Goal: Browse casually

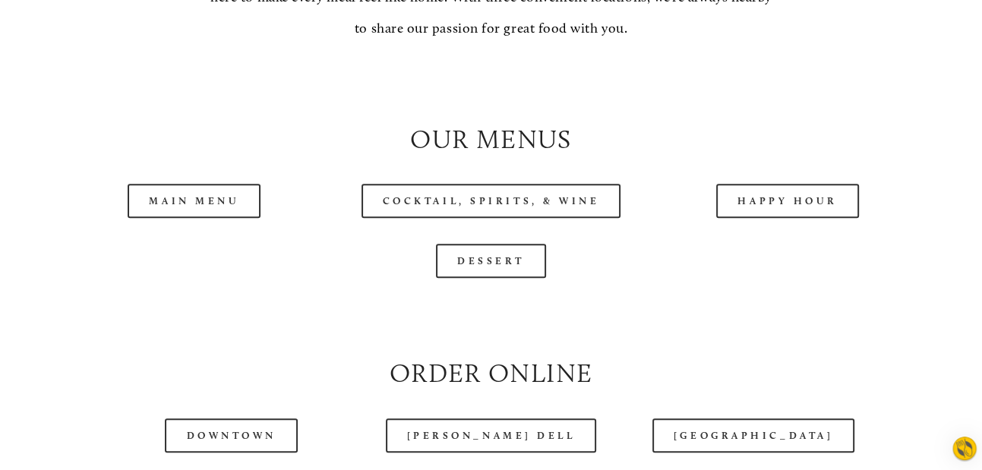
scroll to position [1382, 0]
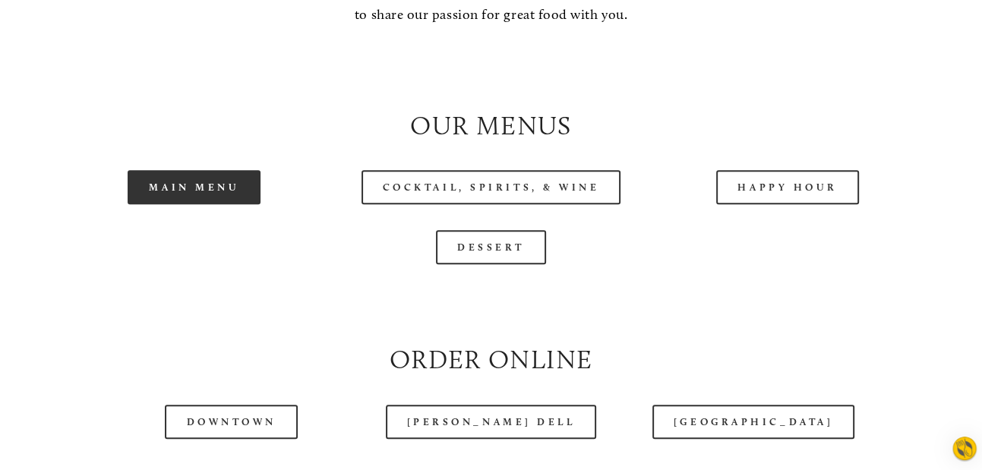
click at [181, 183] on link "Main Menu" at bounding box center [194, 187] width 133 height 34
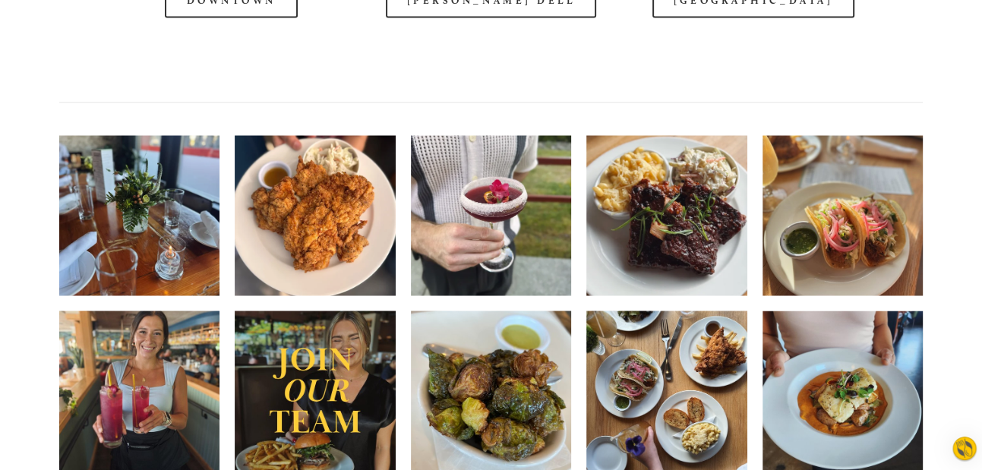
scroll to position [2011, 0]
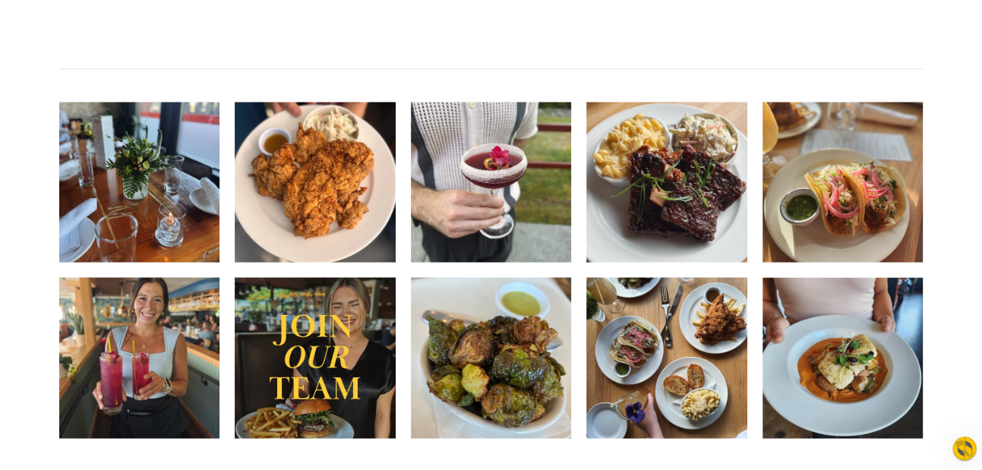
click at [339, 206] on img at bounding box center [315, 181] width 161 height 215
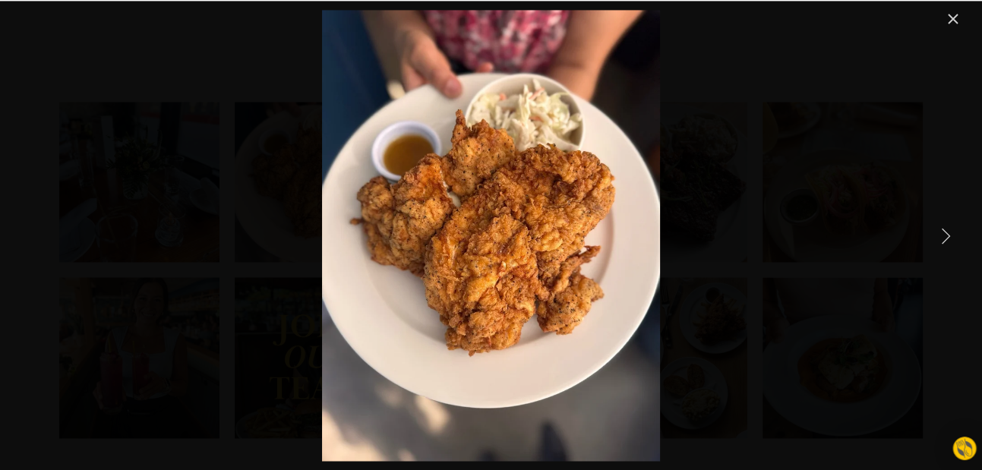
click at [947, 231] on link "Next Item" at bounding box center [945, 235] width 33 height 33
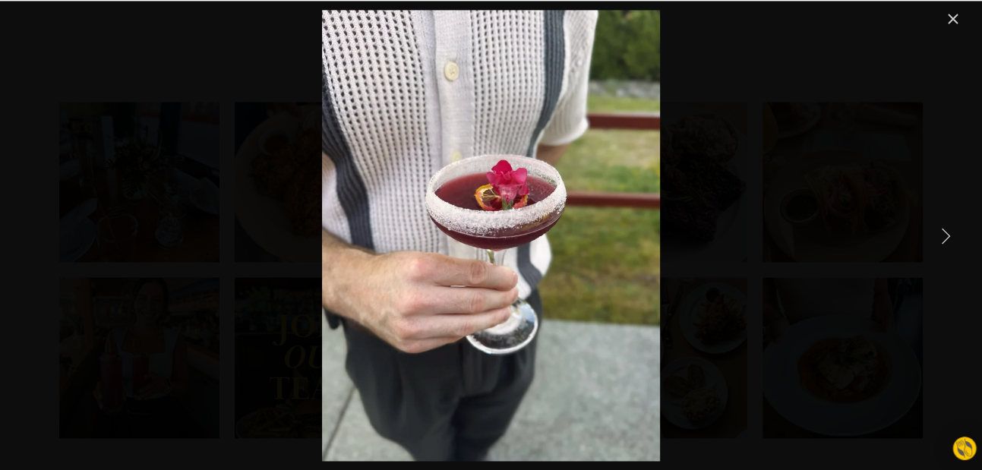
click at [947, 231] on link "Next Item" at bounding box center [945, 235] width 33 height 33
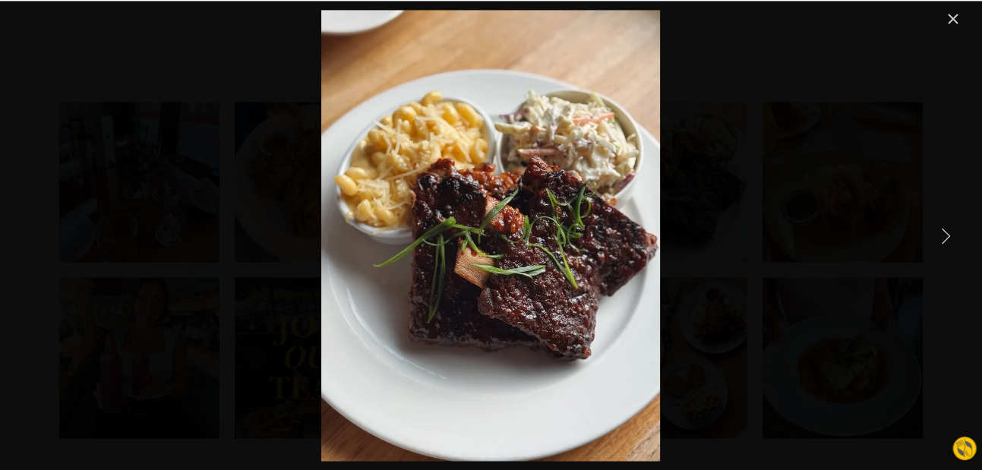
click at [942, 225] on link "Next Item" at bounding box center [945, 235] width 33 height 33
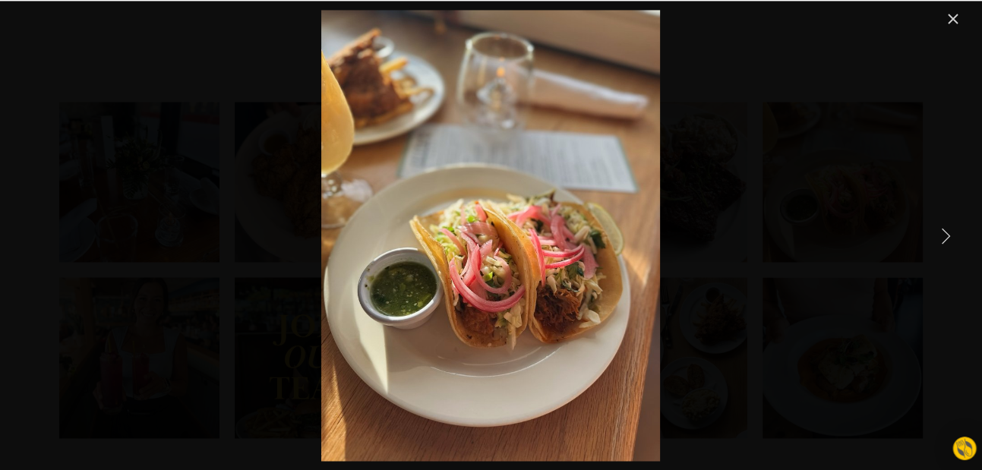
click at [942, 225] on link "Next Item" at bounding box center [945, 235] width 33 height 33
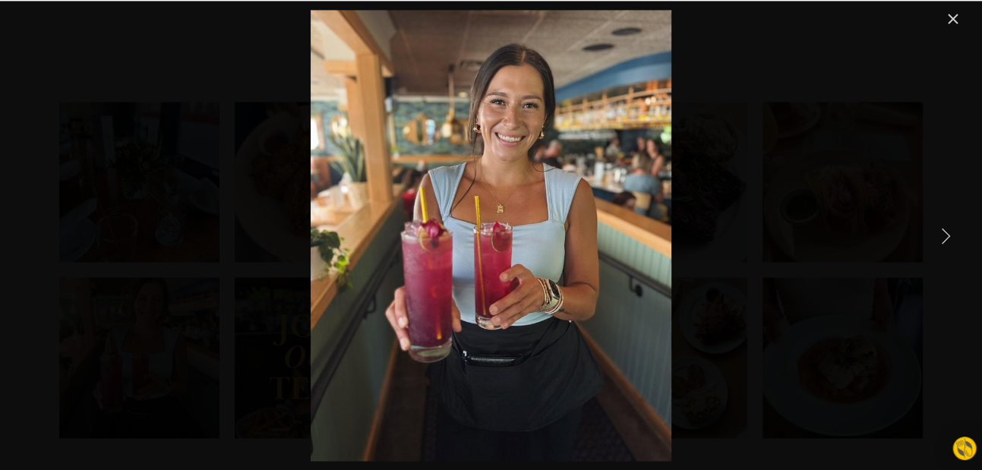
click at [942, 225] on link "Next Item" at bounding box center [945, 235] width 33 height 33
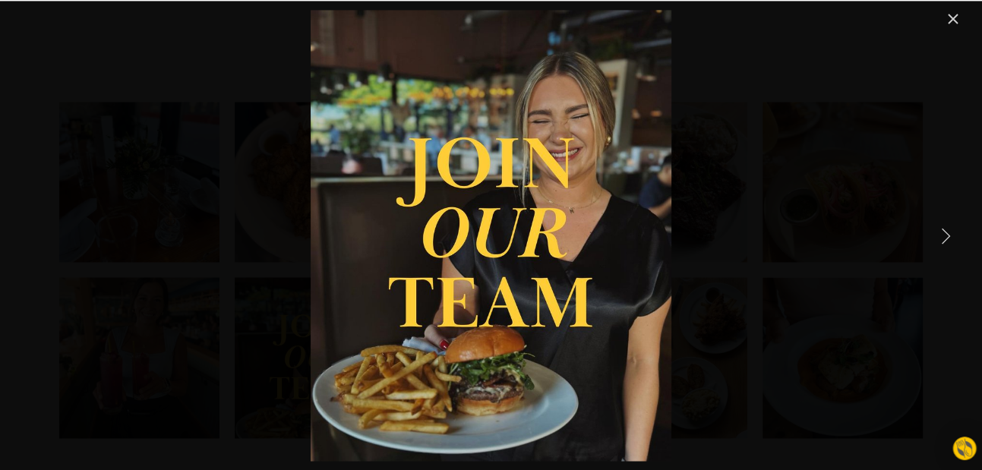
click at [942, 225] on link "Next Item" at bounding box center [945, 235] width 33 height 33
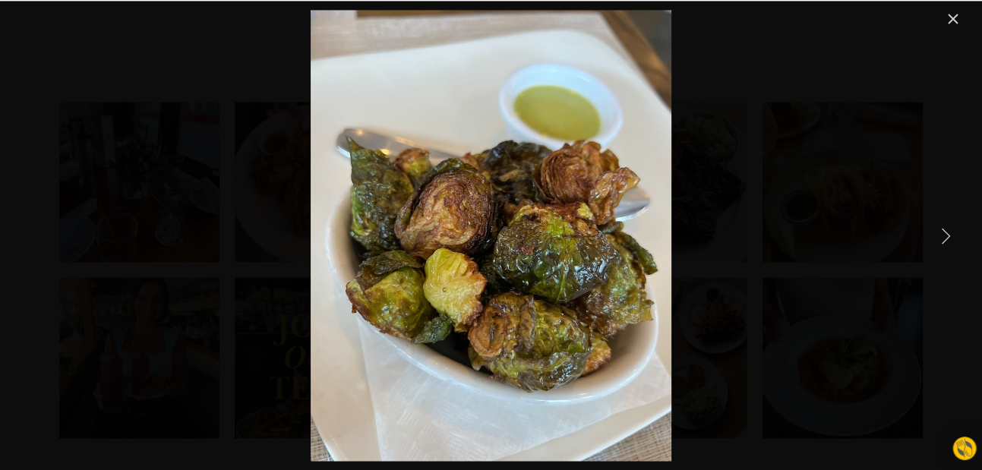
click at [942, 225] on link "Next Item" at bounding box center [945, 235] width 33 height 33
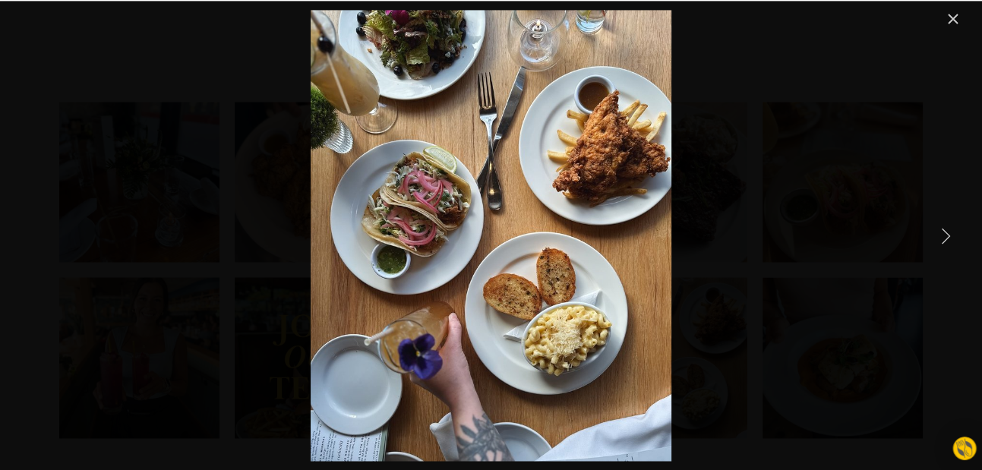
click at [942, 225] on link "Next Item" at bounding box center [945, 235] width 33 height 33
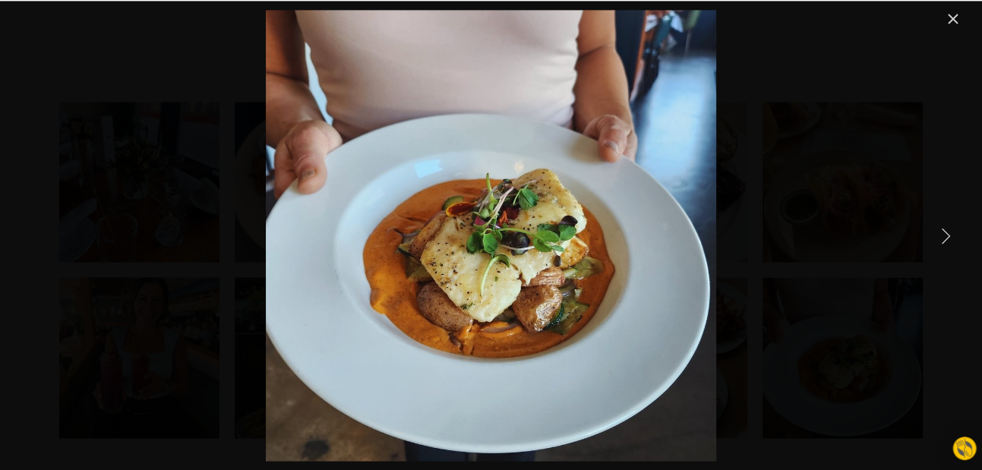
click at [945, 233] on link "Next Item" at bounding box center [945, 235] width 33 height 33
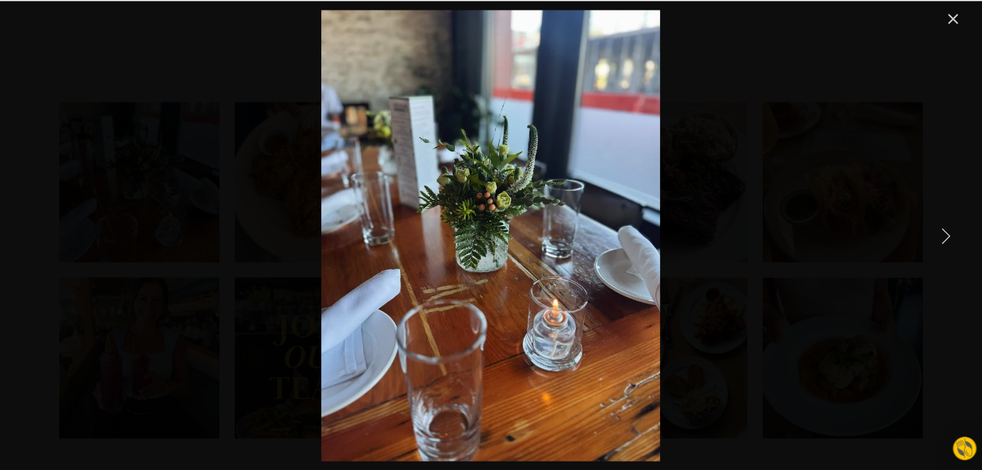
click at [945, 233] on link "Next Item" at bounding box center [945, 235] width 33 height 33
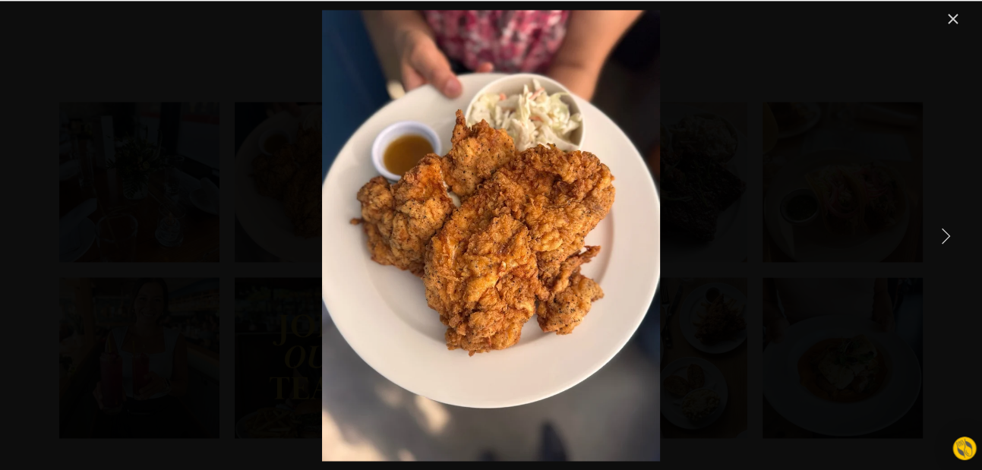
click at [945, 233] on link "Next Item" at bounding box center [945, 235] width 33 height 33
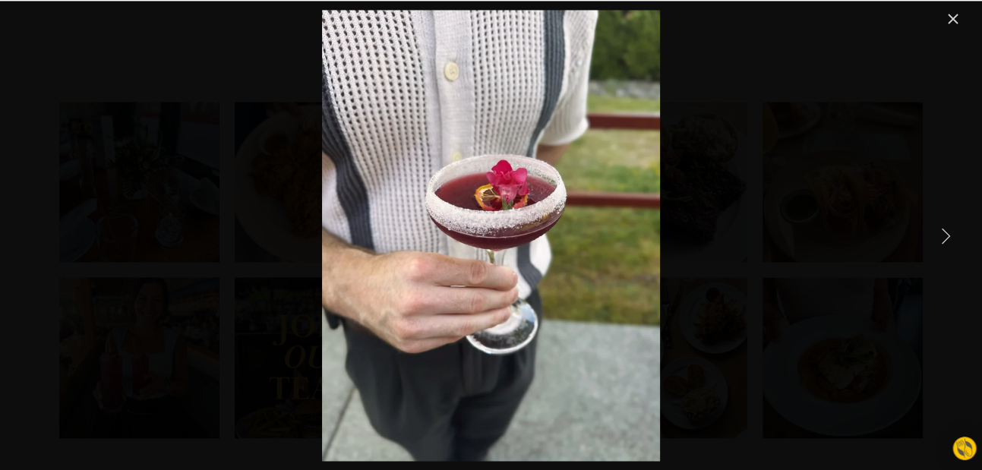
click at [945, 233] on link "Next Item" at bounding box center [945, 235] width 33 height 33
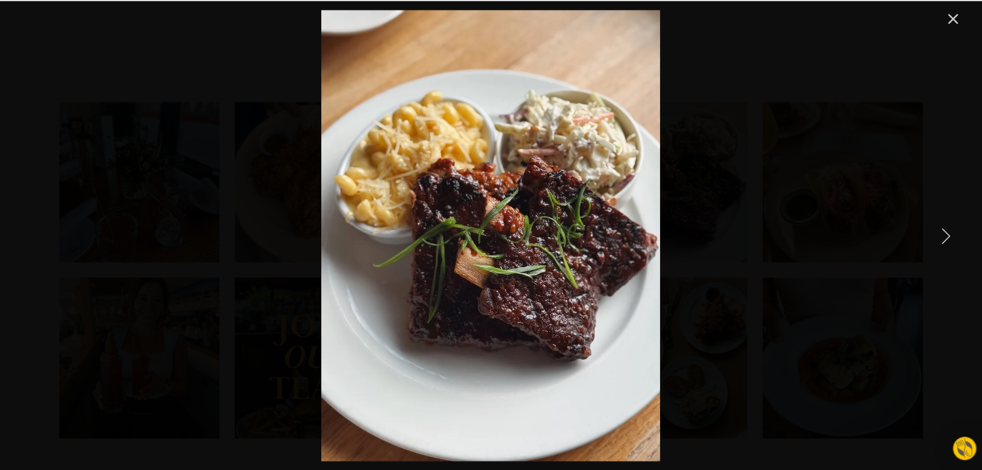
click at [945, 233] on link "Next Item" at bounding box center [945, 235] width 33 height 33
